Goal: Transaction & Acquisition: Purchase product/service

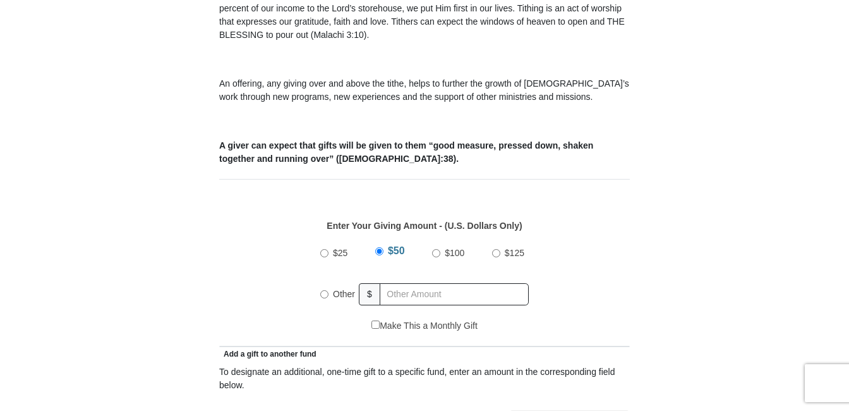
scroll to position [442, 0]
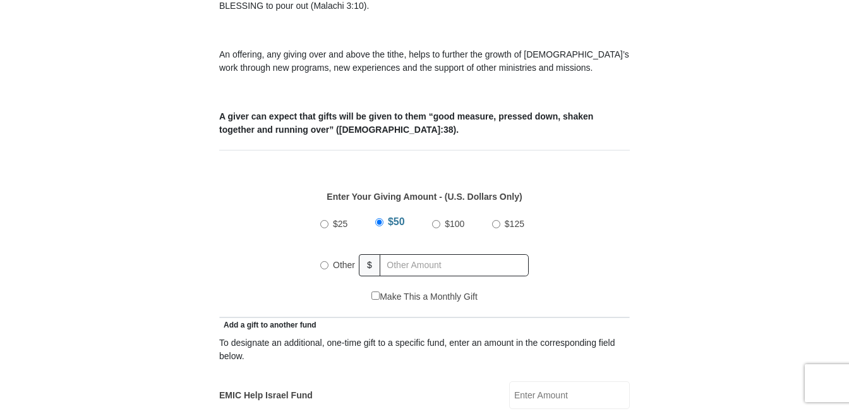
click at [322, 261] on input "Other" at bounding box center [324, 265] width 8 height 8
radio input "true"
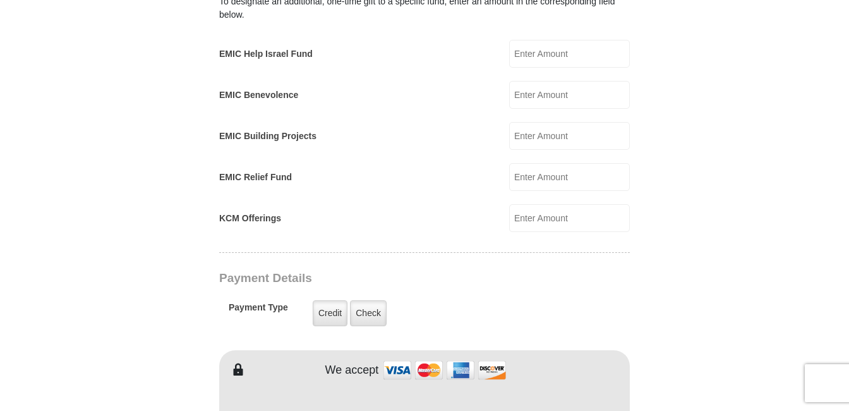
scroll to position [885, 0]
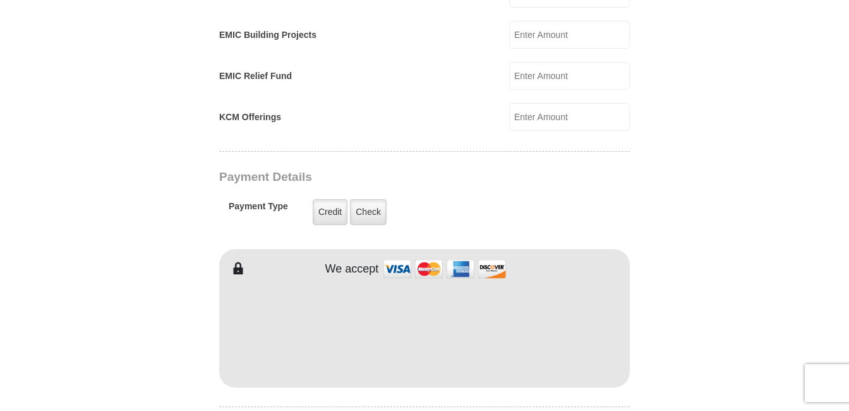
type input "184.71"
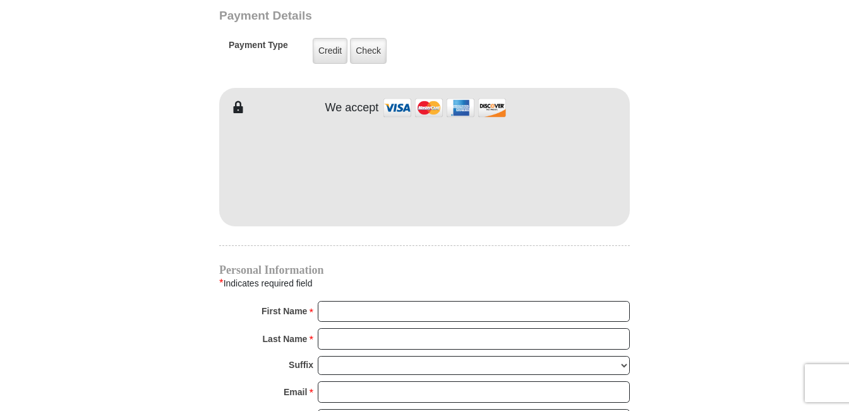
scroll to position [1074, 0]
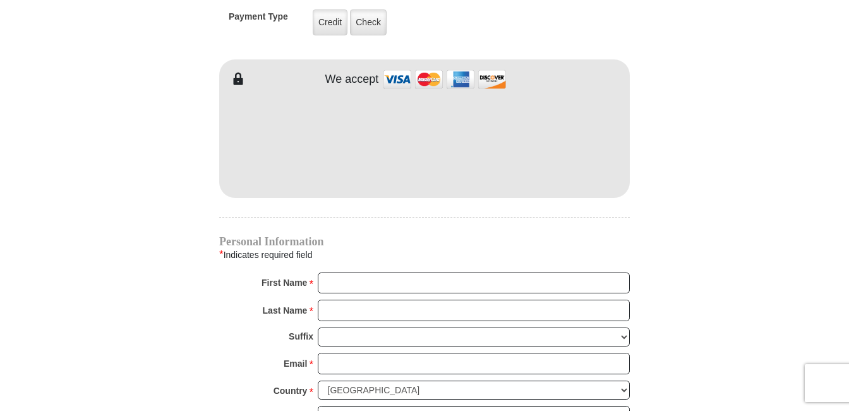
click at [388, 255] on div "Personal Information * Indicates required field First Name * Please enter First…" at bounding box center [424, 405] width 411 height 339
click at [384, 272] on input "First Name *" at bounding box center [474, 282] width 312 height 21
type input "Ursula"
type input "Gilbreath"
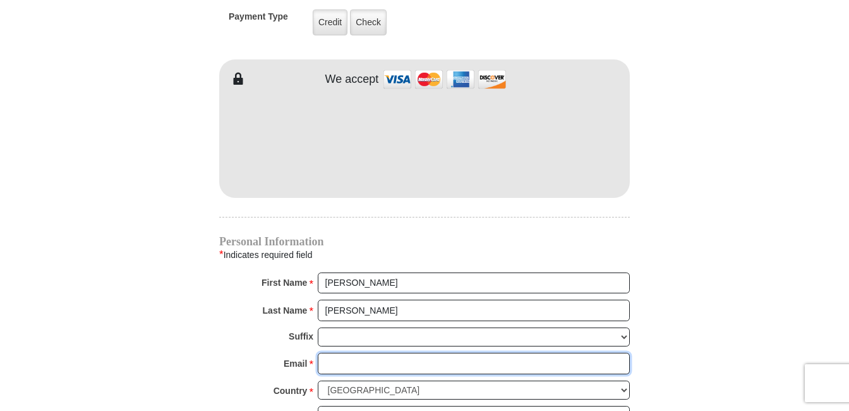
type input "[EMAIL_ADDRESS][DOMAIN_NAME]"
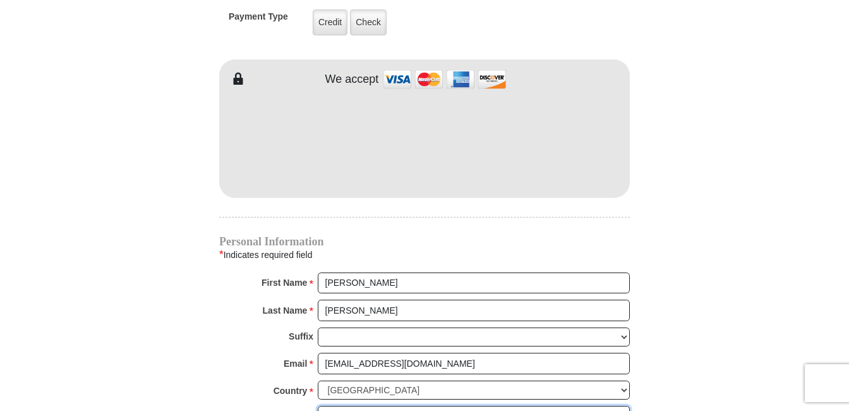
type input "8417 Cactus Flower Dr"
type input "Fort Worth, TX 76131"
type input "FORT WORTH, TX"
select select "[GEOGRAPHIC_DATA]"
type input "76131"
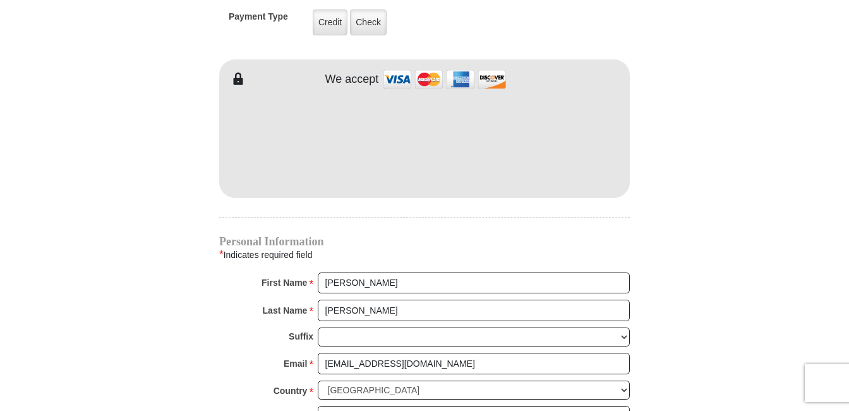
type input "8174482555"
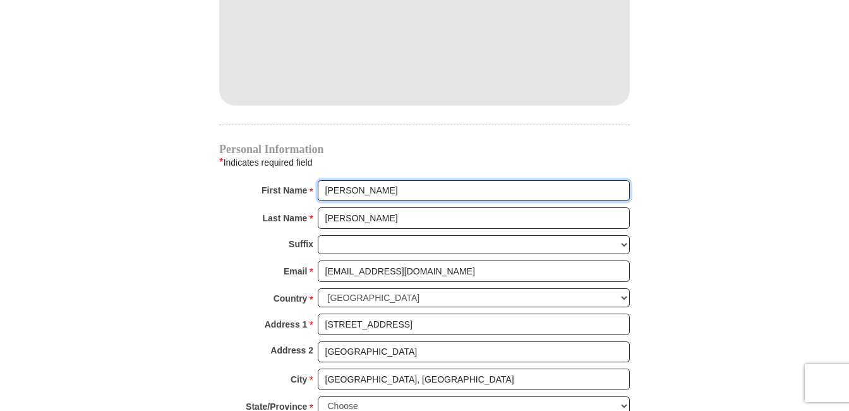
scroll to position [1200, 0]
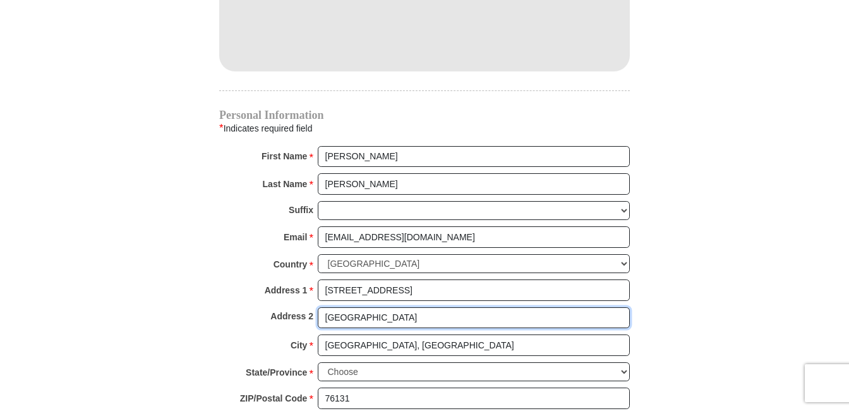
drag, startPoint x: 397, startPoint y: 315, endPoint x: 277, endPoint y: 301, distance: 120.2
click at [277, 307] on div "Address 2 Fort Worth, TX 76131" at bounding box center [424, 321] width 411 height 28
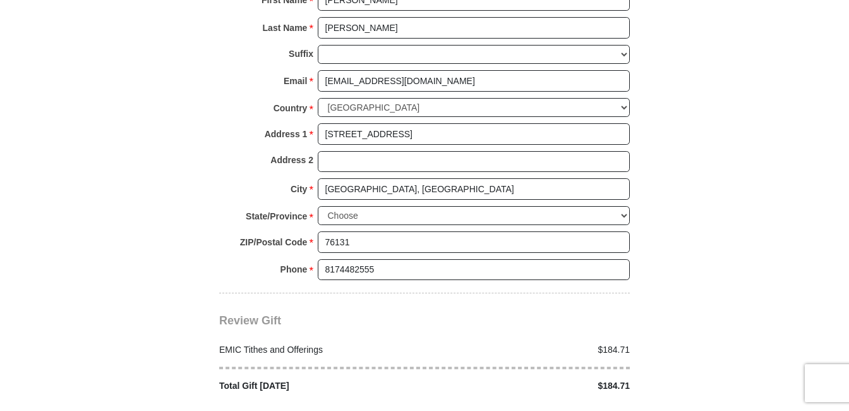
scroll to position [1390, 0]
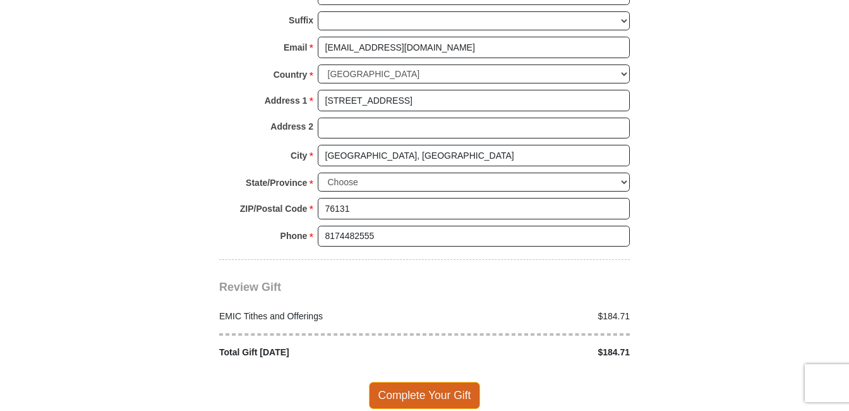
click at [454, 382] on span "Complete Your Gift" at bounding box center [425, 395] width 112 height 27
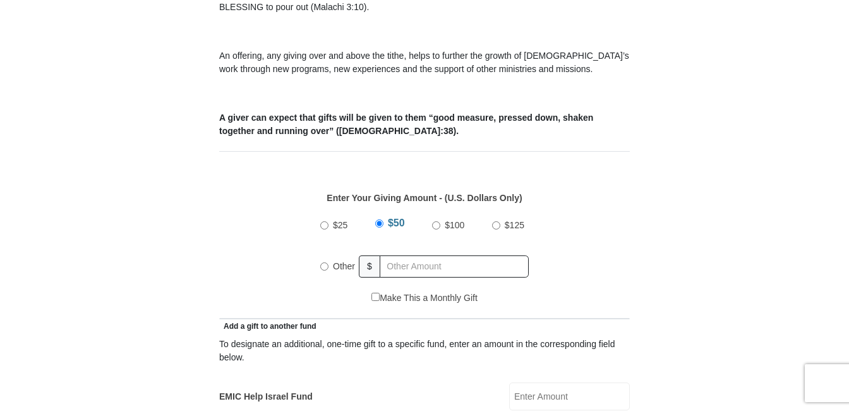
scroll to position [442, 0]
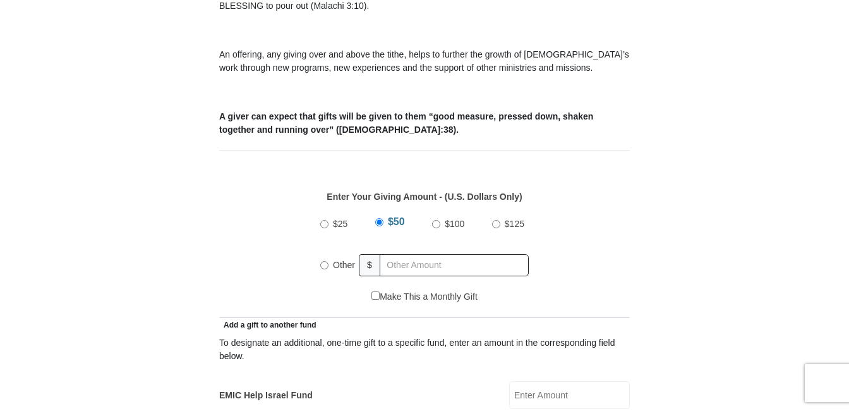
click at [317, 249] on div "$25 $50 $100 $125 Other $" at bounding box center [424, 249] width 221 height 82
click at [323, 261] on input "Other" at bounding box center [324, 265] width 8 height 8
radio input "true"
click at [401, 254] on input "text" at bounding box center [456, 265] width 145 height 22
type input "97.26"
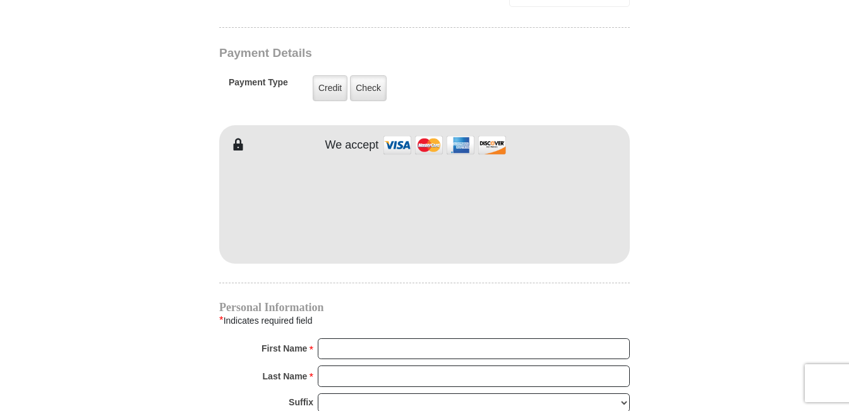
scroll to position [1011, 0]
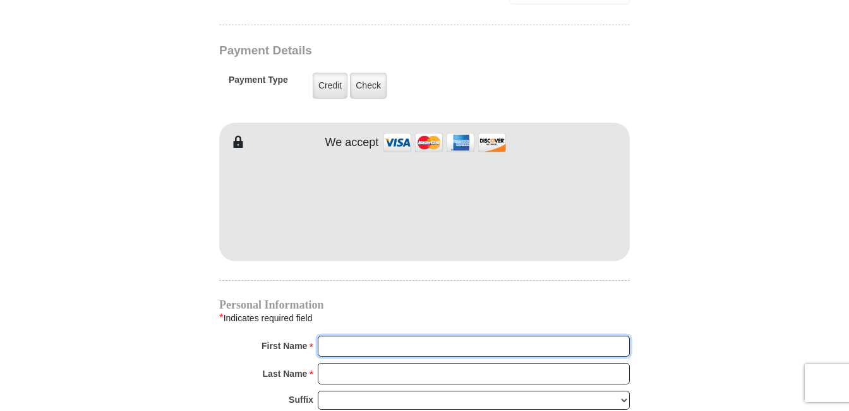
click at [380, 335] on input "First Name *" at bounding box center [474, 345] width 312 height 21
click at [334, 335] on input "First Name *" at bounding box center [474, 345] width 312 height 21
type input "[PERSON_NAME]"
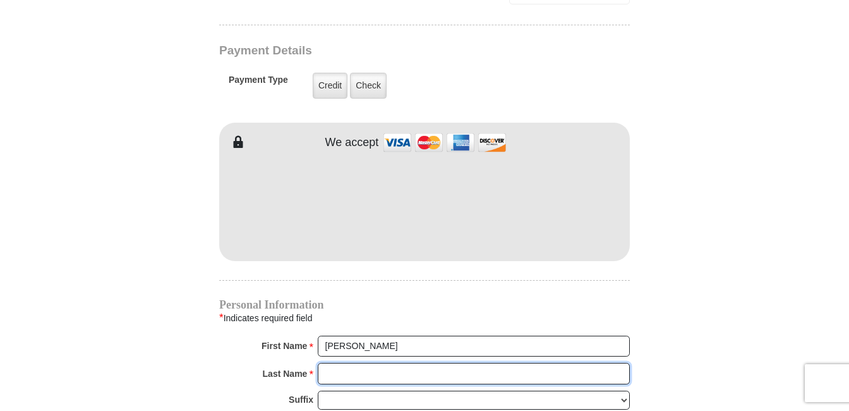
type input "[PERSON_NAME]"
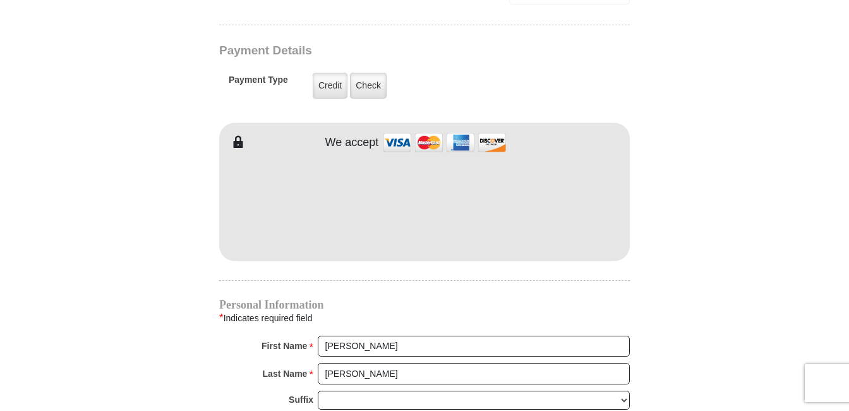
type input "[EMAIL_ADDRESS][DOMAIN_NAME]"
type input "[STREET_ADDRESS]"
type input "[GEOGRAPHIC_DATA]"
select select "[GEOGRAPHIC_DATA]"
type input "76131"
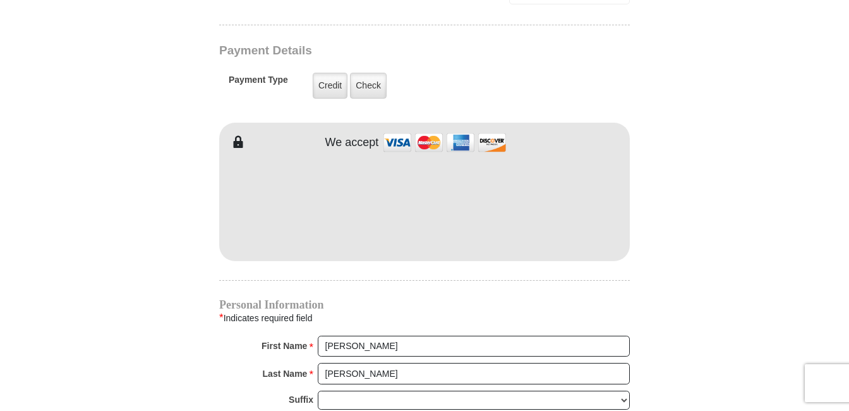
type input "8174482555"
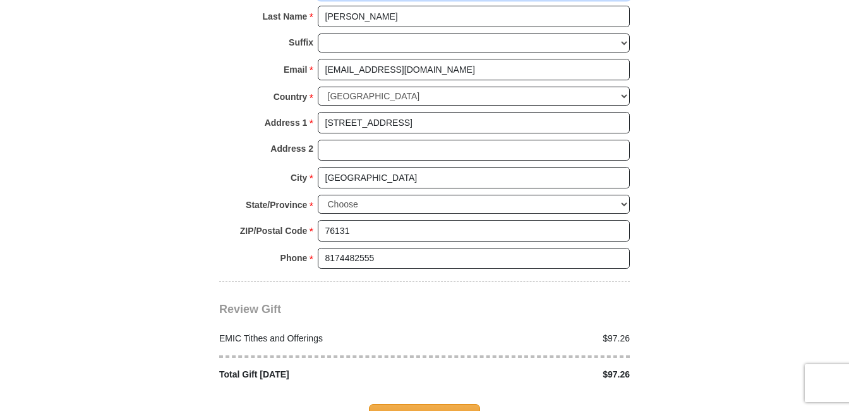
scroll to position [1390, 0]
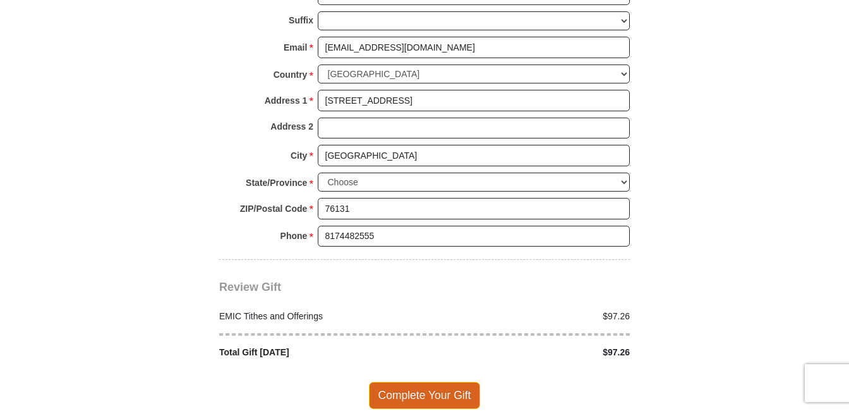
click at [444, 382] on span "Complete Your Gift" at bounding box center [425, 395] width 112 height 27
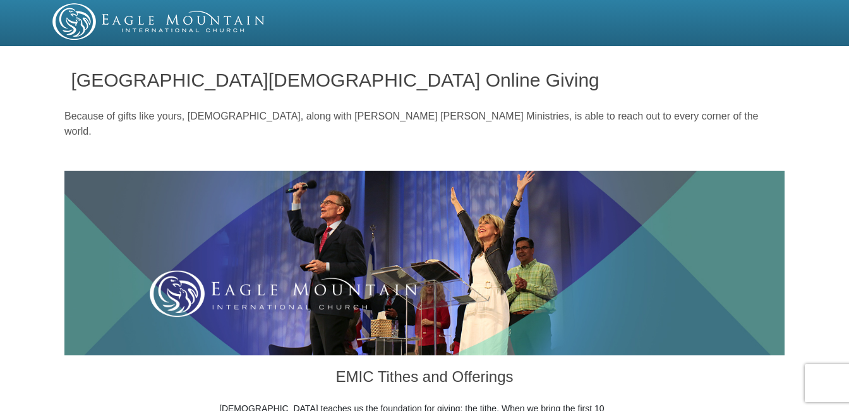
select select "[GEOGRAPHIC_DATA]"
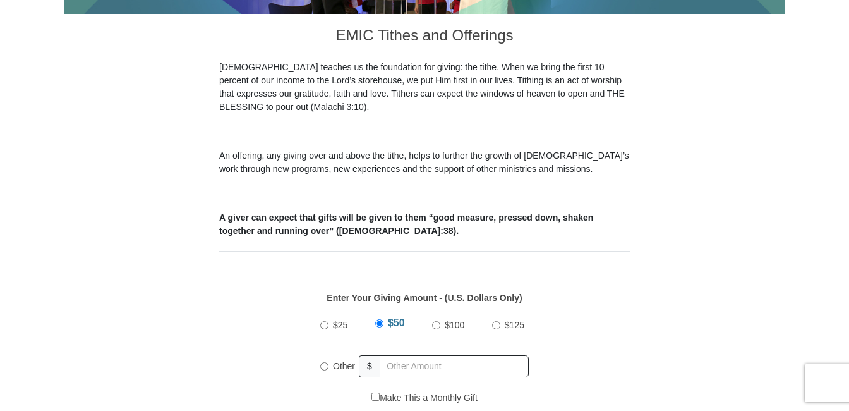
scroll to position [442, 0]
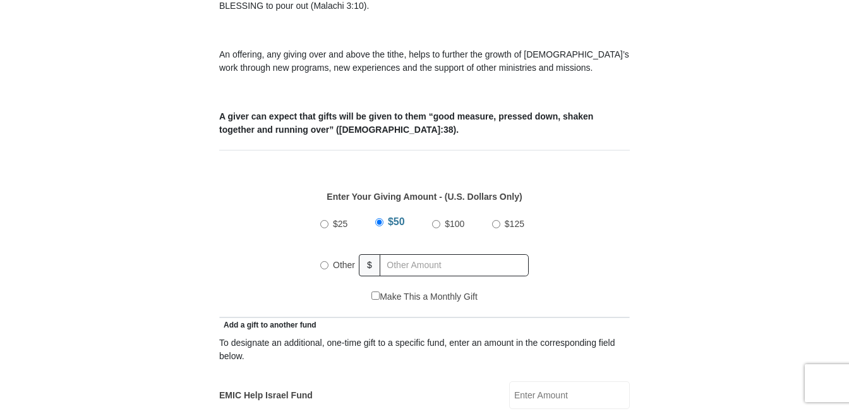
click at [342, 260] on span "Other" at bounding box center [344, 265] width 22 height 10
click at [329, 261] on input "Other" at bounding box center [324, 265] width 8 height 8
radio input "true"
drag, startPoint x: 394, startPoint y: 247, endPoint x: 394, endPoint y: 239, distance: 7.6
click at [394, 254] on input "text" at bounding box center [456, 265] width 145 height 22
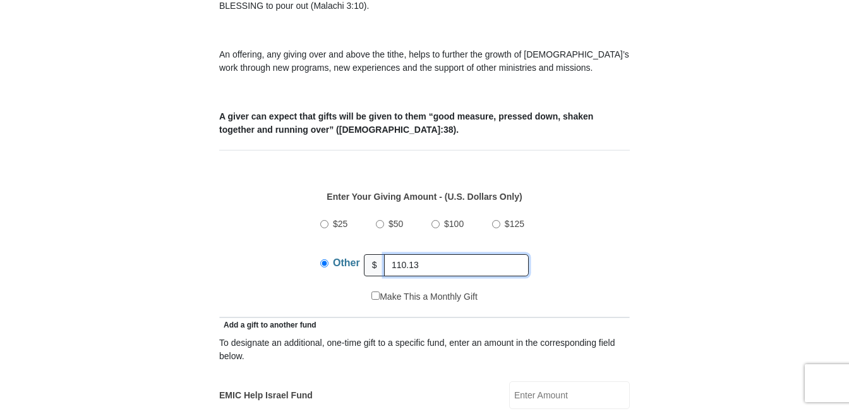
type input "110.13"
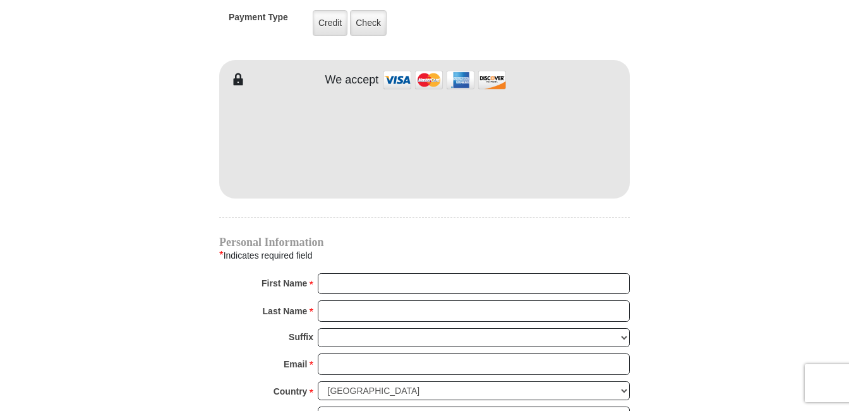
scroll to position [1074, 0]
click at [368, 272] on input "First Name *" at bounding box center [474, 282] width 312 height 21
type input "Ursula"
type input "Gilbreath"
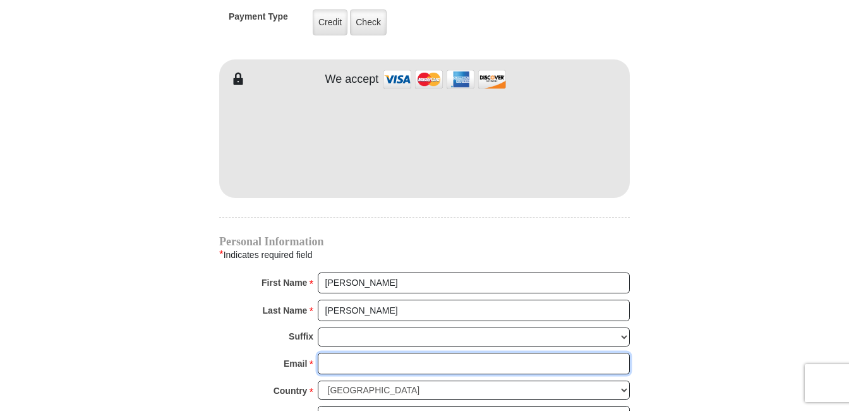
type input "[EMAIL_ADDRESS][DOMAIN_NAME]"
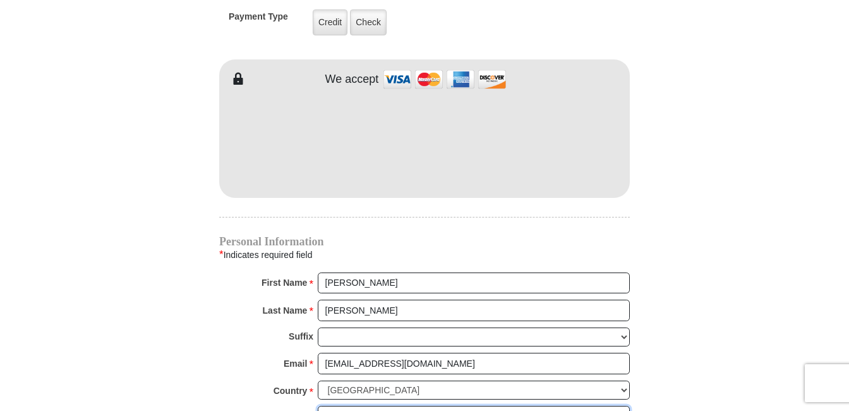
type input "8417 Cactus Flower Dr"
type input "Fort Worth, TX 76131"
type input "FORT WORTH, TX"
select select "[GEOGRAPHIC_DATA]"
type input "76131"
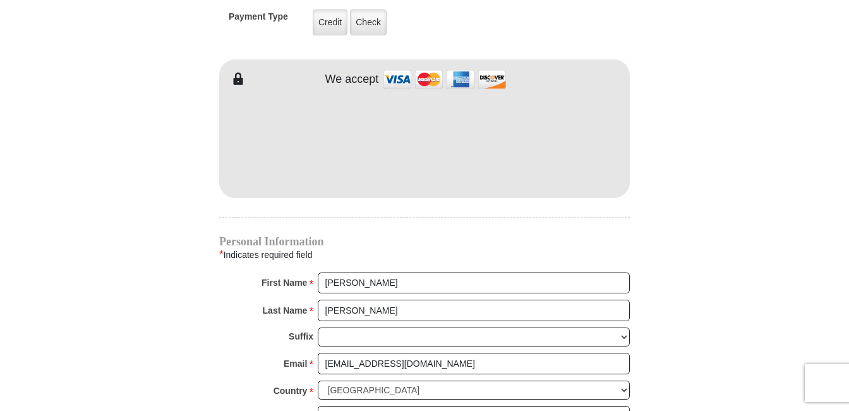
type input "8174482555"
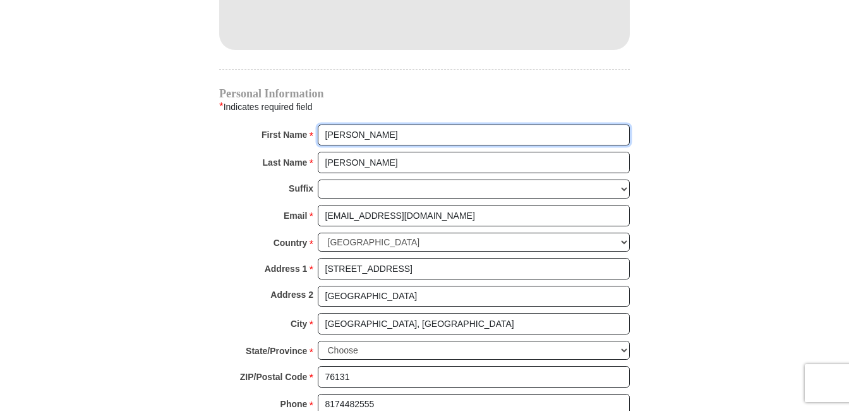
scroll to position [1264, 0]
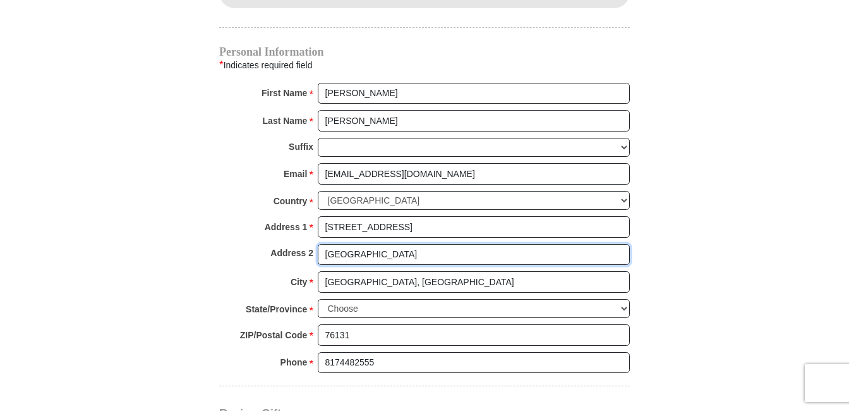
drag, startPoint x: 415, startPoint y: 239, endPoint x: 246, endPoint y: 244, distance: 169.4
click at [246, 244] on div "Address 2 Fort Worth, TX 76131" at bounding box center [424, 258] width 411 height 28
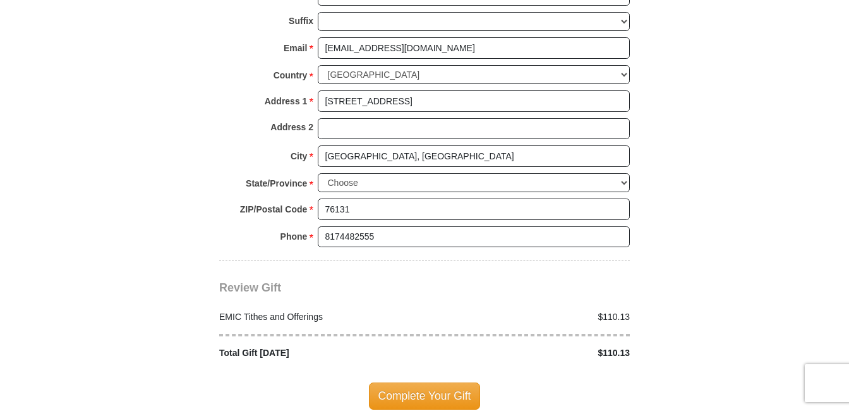
scroll to position [1390, 0]
click at [427, 382] on span "Complete Your Gift" at bounding box center [425, 395] width 112 height 27
